Goal: Find specific page/section: Find specific page/section

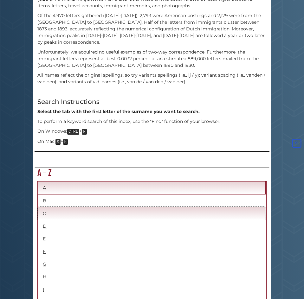
scroll to position [285, 0]
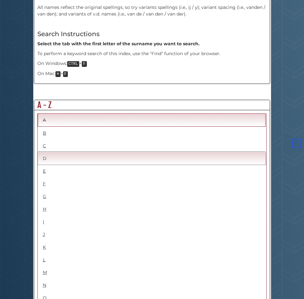
click at [46, 152] on link "D" at bounding box center [152, 158] width 228 height 13
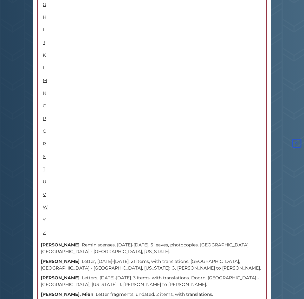
scroll to position [506, 0]
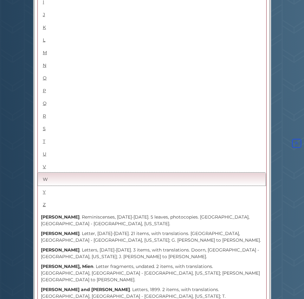
click at [49, 173] on link "W" at bounding box center [152, 179] width 228 height 13
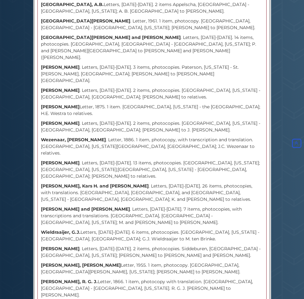
scroll to position [1235, 0]
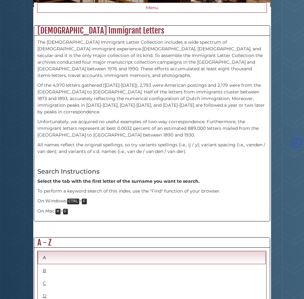
scroll to position [190, 0]
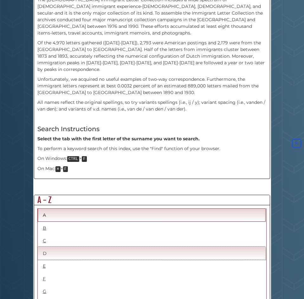
click at [44, 247] on link "D" at bounding box center [152, 253] width 228 height 13
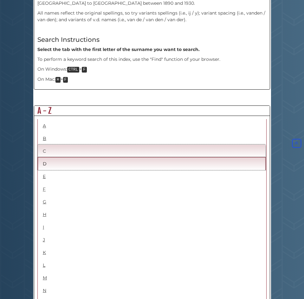
scroll to position [222, 0]
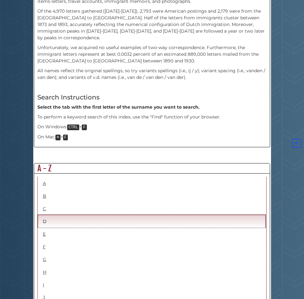
click at [60, 215] on link "D" at bounding box center [152, 221] width 228 height 13
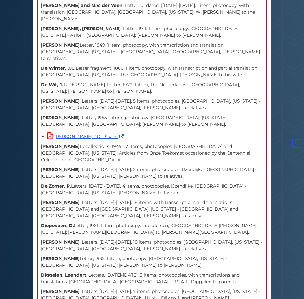
scroll to position [3413, 0]
